Goal: Information Seeking & Learning: Learn about a topic

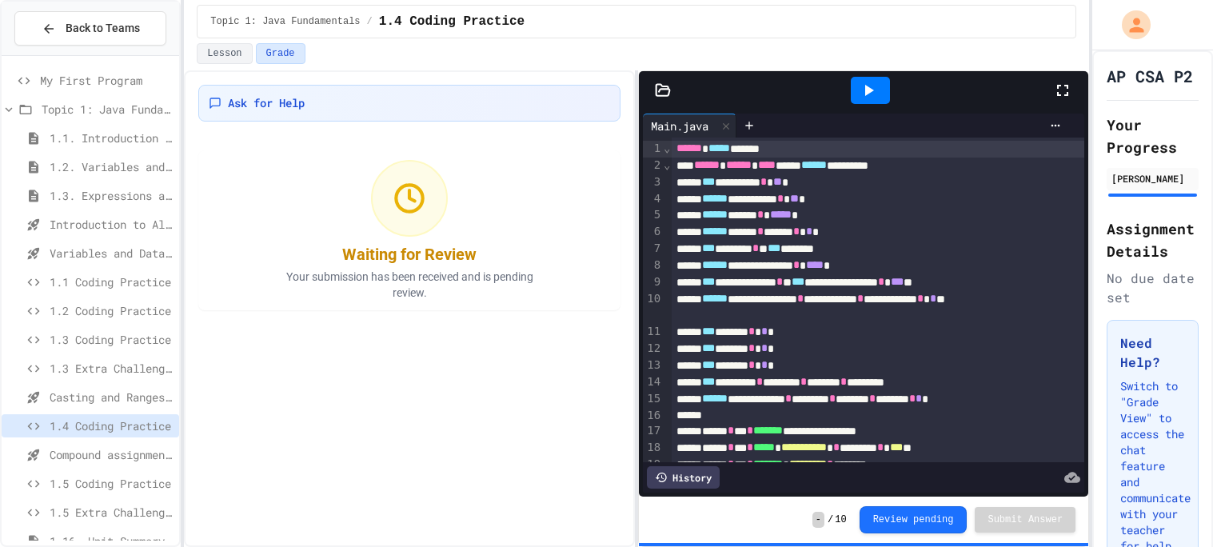
click at [851, 101] on div at bounding box center [870, 90] width 39 height 27
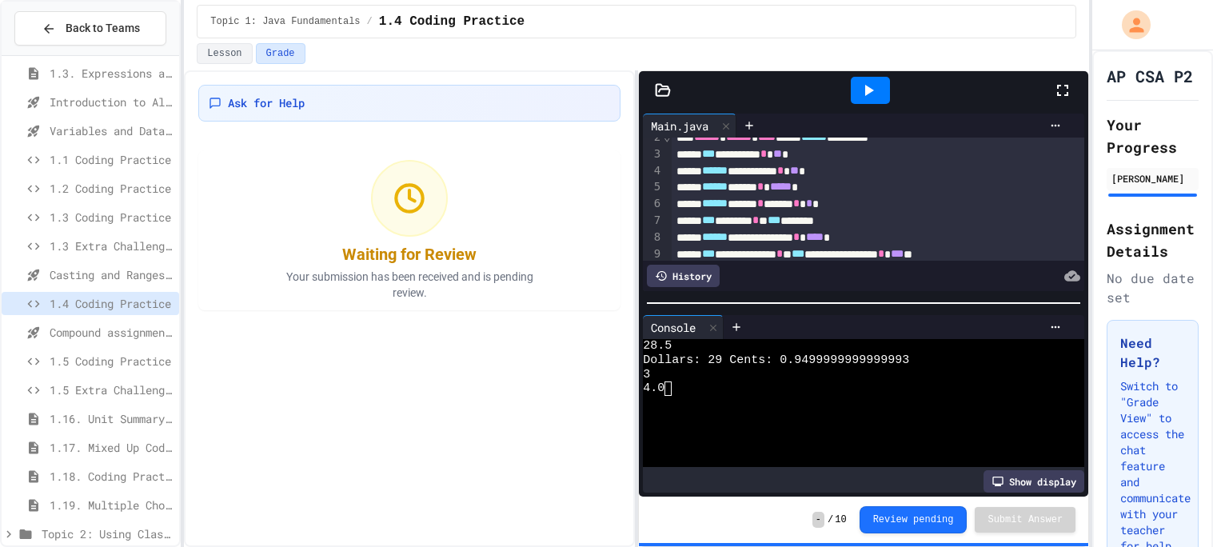
scroll to position [139, 0]
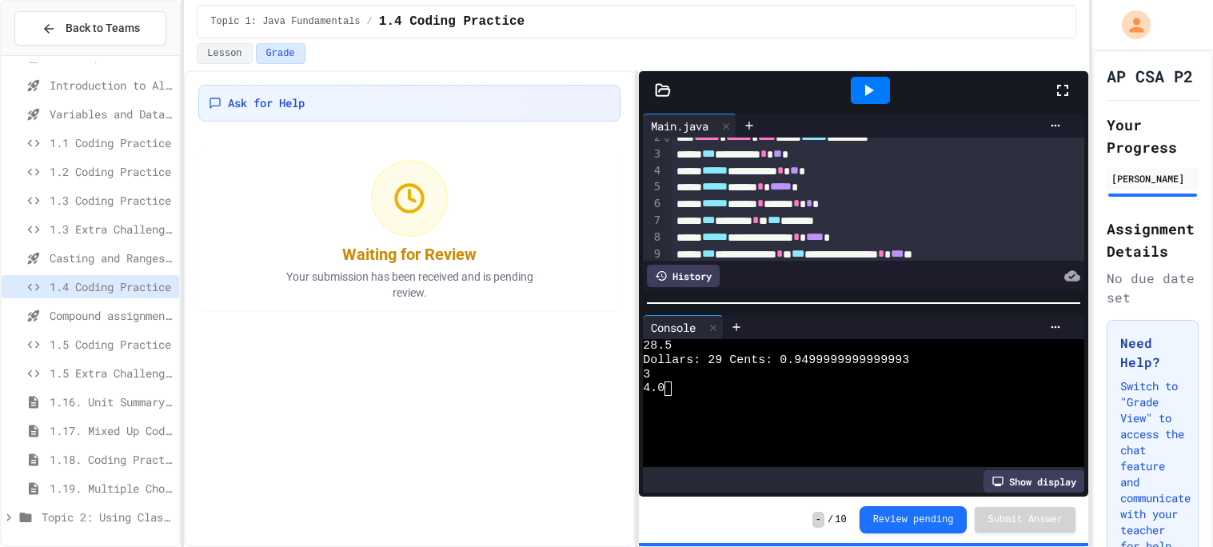
click at [103, 439] on div "1.17. Mixed Up Code Practice 1.1-1.6" at bounding box center [91, 430] width 178 height 23
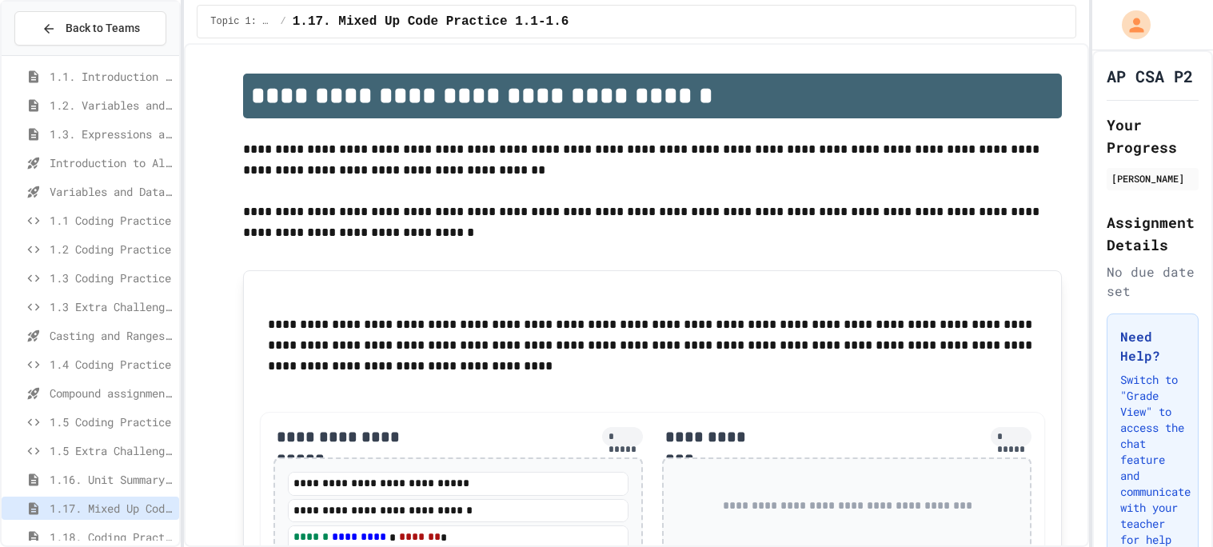
scroll to position [139, 0]
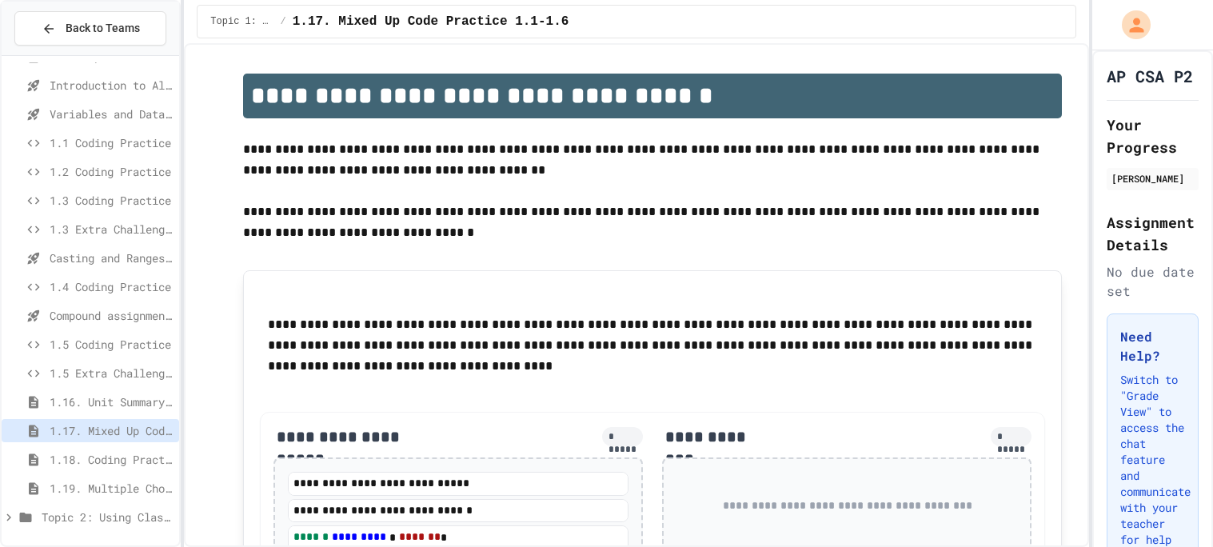
click at [84, 535] on div "1.2. Variables and Data Types 1.3. Expressions and Output [New] Introduction to…" at bounding box center [91, 231] width 178 height 617
click at [80, 526] on div "Topic 2: Using Classes" at bounding box center [91, 516] width 178 height 23
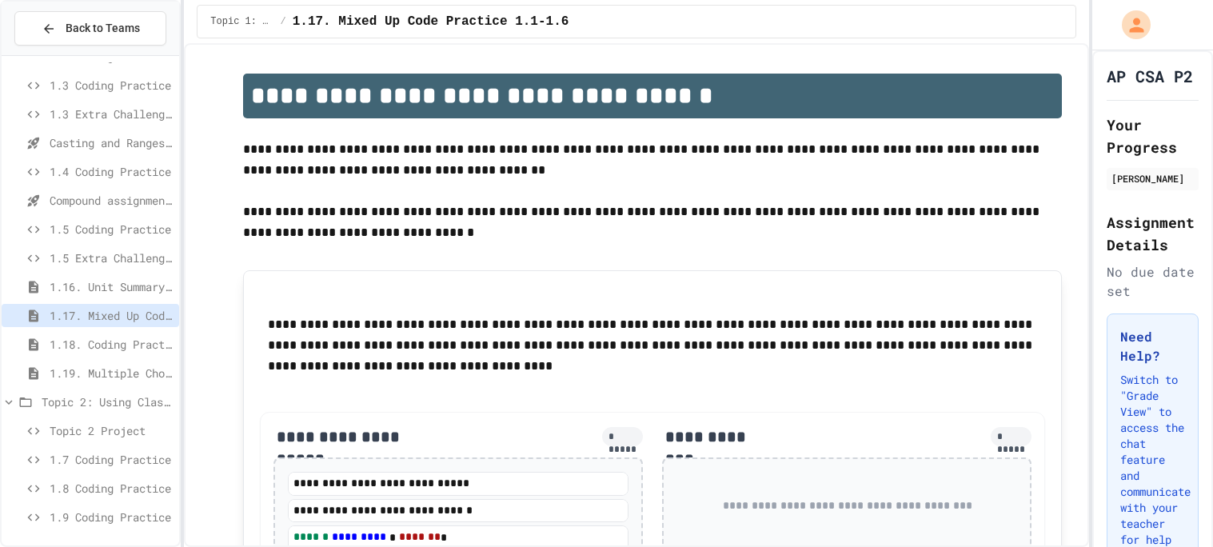
click at [63, 474] on div "1.7 Coding Practice" at bounding box center [91, 462] width 178 height 29
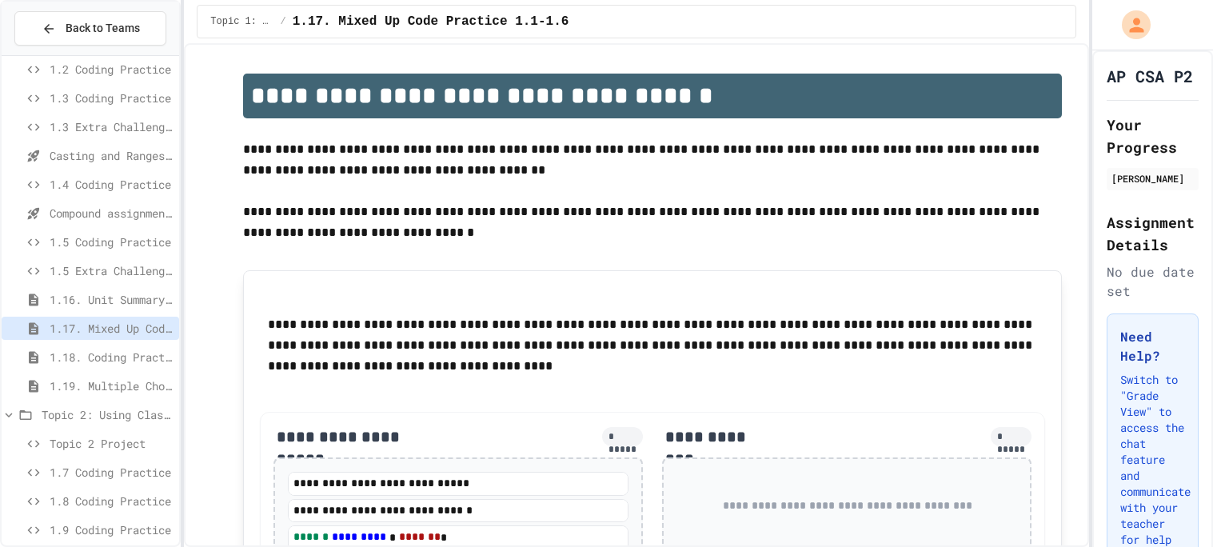
click at [66, 469] on span "1.7 Coding Practice" at bounding box center [111, 472] width 123 height 17
